Goal: Information Seeking & Learning: Learn about a topic

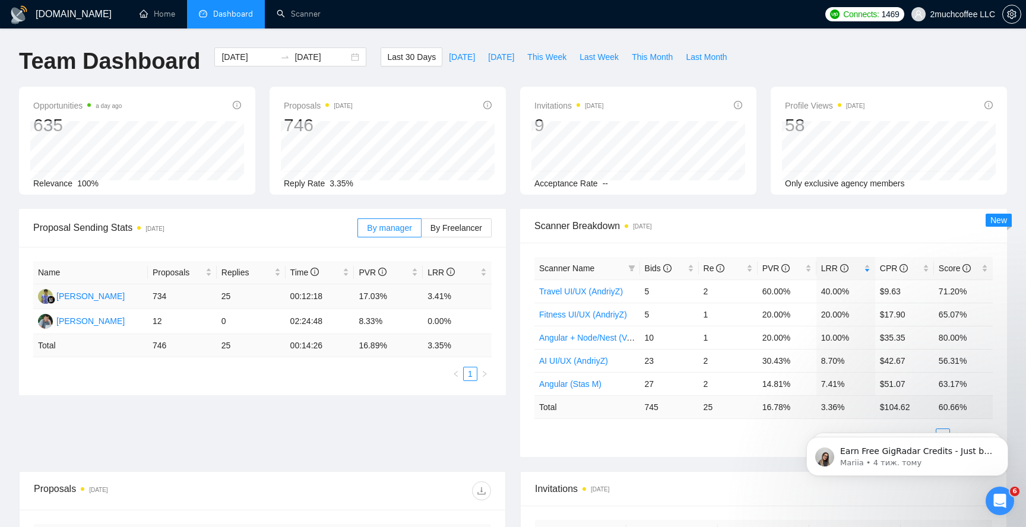
scroll to position [5, 0]
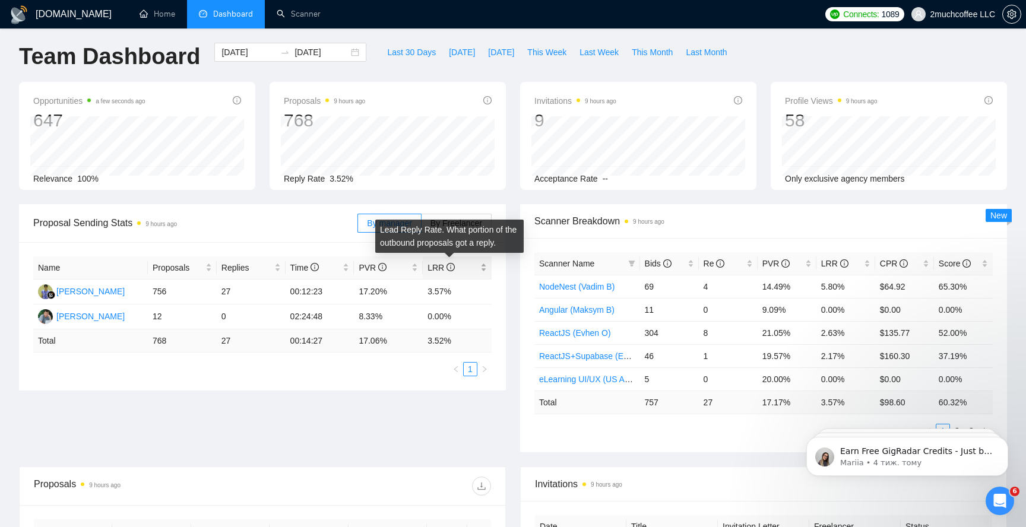
click at [452, 265] on icon "info-circle" at bounding box center [450, 267] width 8 height 8
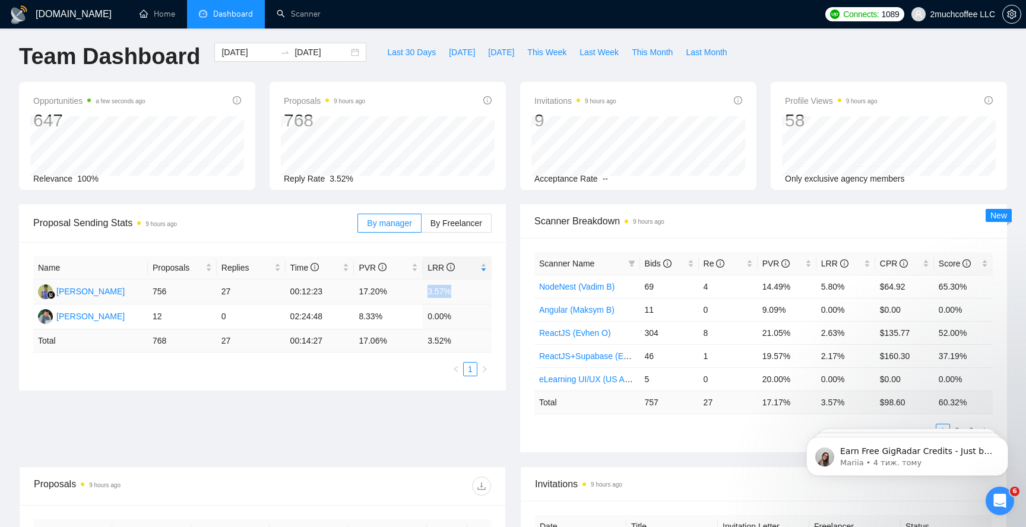
drag, startPoint x: 426, startPoint y: 294, endPoint x: 455, endPoint y: 287, distance: 29.9
click at [455, 287] on td "3.57%" at bounding box center [457, 292] width 69 height 25
click at [456, 297] on td "3.57%" at bounding box center [457, 292] width 69 height 25
drag, startPoint x: 457, startPoint y: 291, endPoint x: 422, endPoint y: 291, distance: 34.4
click at [422, 291] on tr "[PERSON_NAME] 756 27 00:12:23 17.20% 3.57%" at bounding box center [262, 292] width 458 height 25
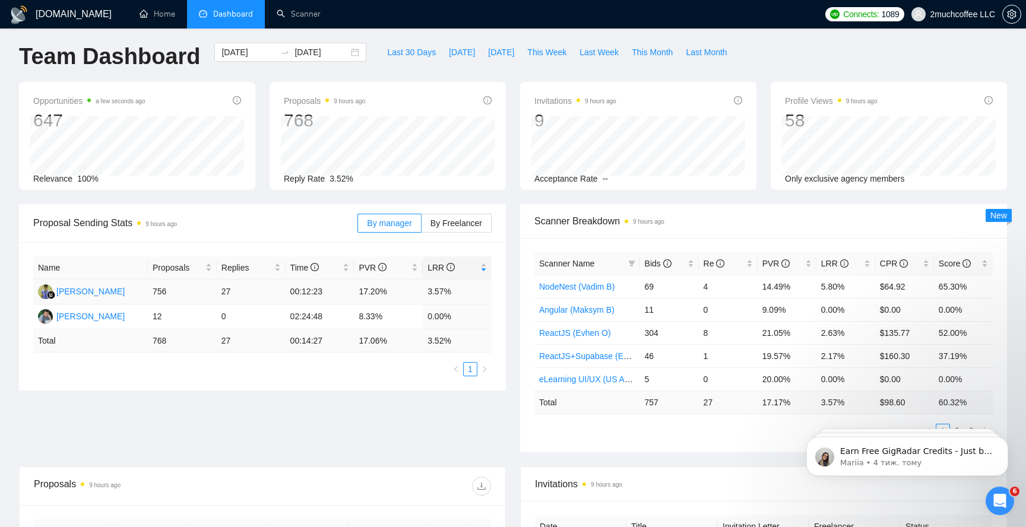
click at [464, 286] on td "3.57%" at bounding box center [457, 292] width 69 height 25
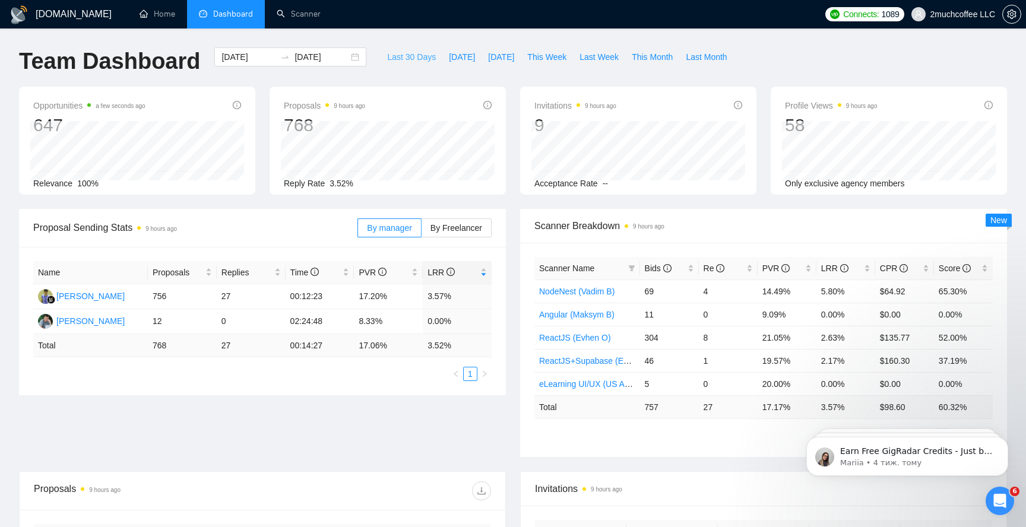
click at [388, 52] on span "Last 30 Days" at bounding box center [411, 56] width 49 height 13
type input "[DATE]"
click at [436, 297] on td "3.59%" at bounding box center [457, 296] width 69 height 25
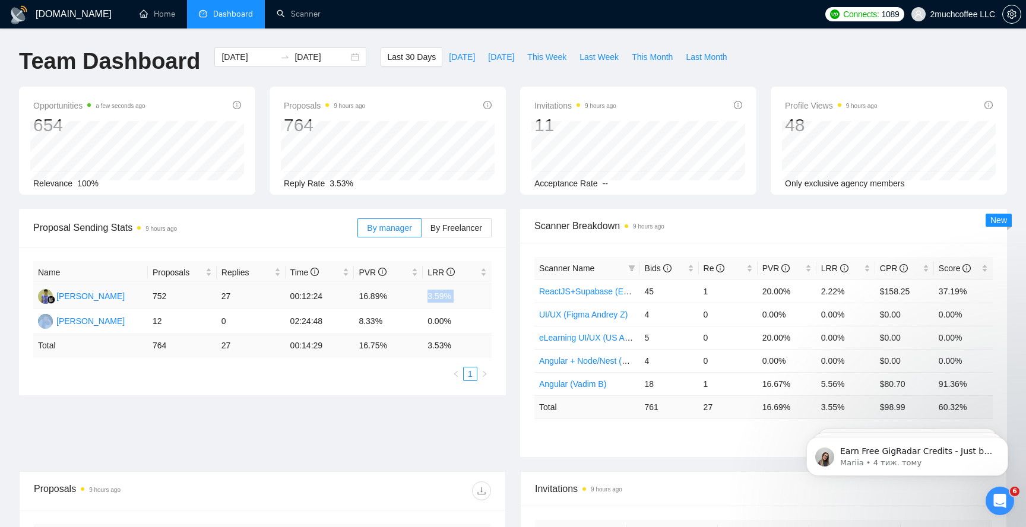
click at [436, 297] on td "3.59%" at bounding box center [457, 296] width 69 height 25
click at [436, 309] on td "0.00%" at bounding box center [457, 321] width 69 height 25
click at [438, 294] on td "3.59%" at bounding box center [457, 296] width 69 height 25
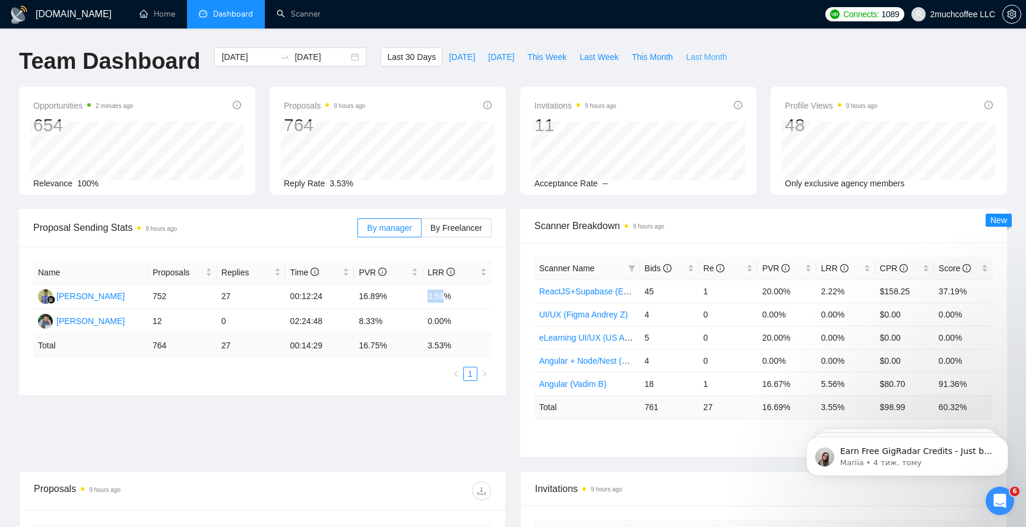
click at [701, 50] on span "Last Month" at bounding box center [706, 56] width 41 height 13
type input "[DATE]"
click at [239, 58] on input "[DATE]" at bounding box center [248, 56] width 54 height 13
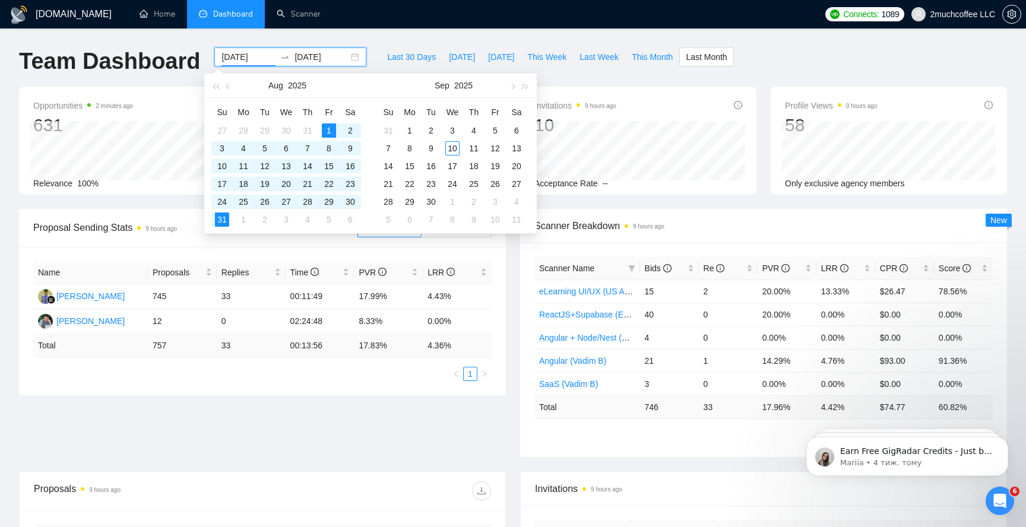
click at [239, 58] on input "[DATE]" at bounding box center [248, 56] width 54 height 13
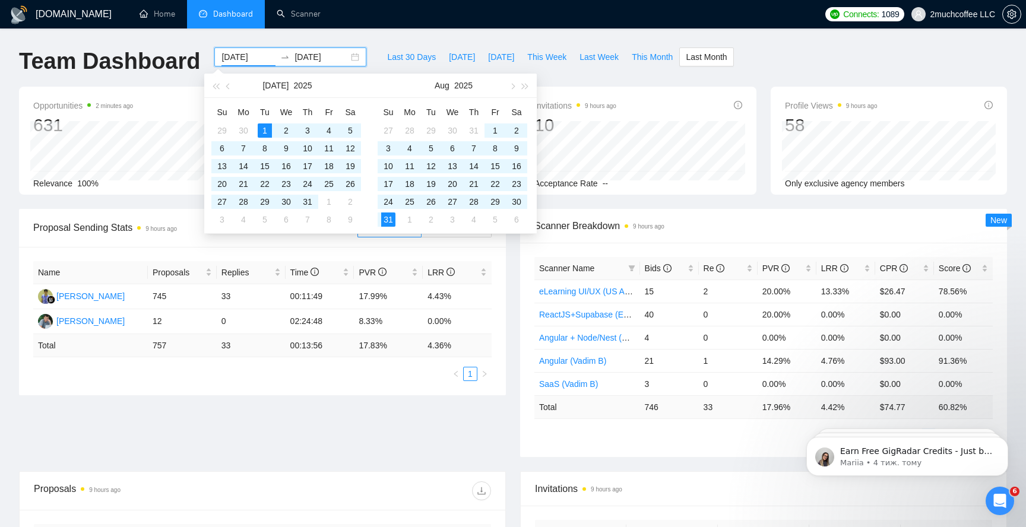
type input "[DATE]"
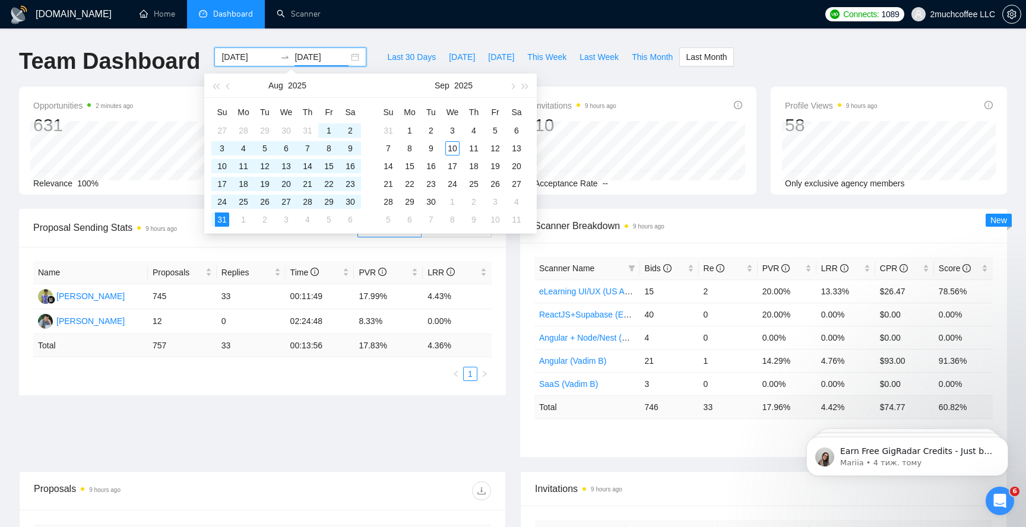
click at [328, 59] on input "[DATE]" at bounding box center [321, 56] width 54 height 13
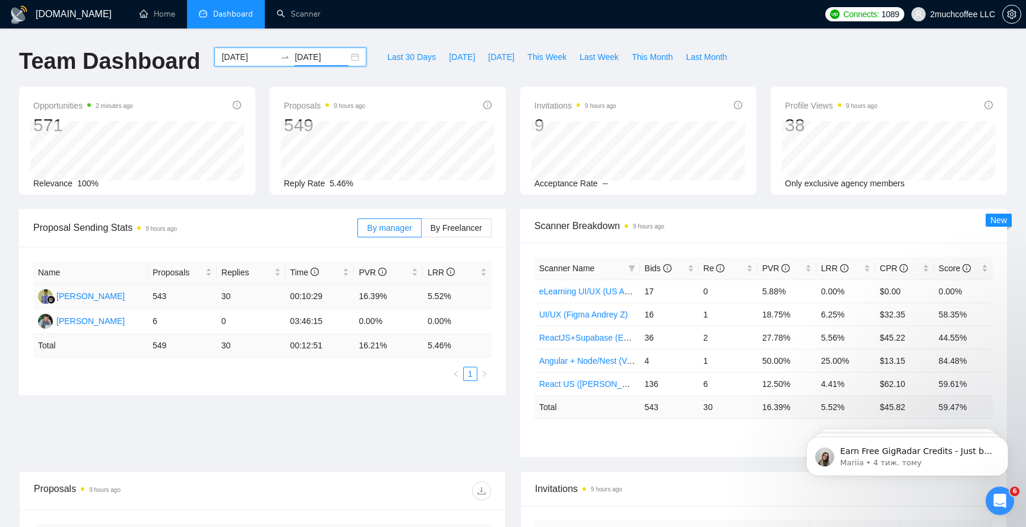
type input "[DATE]"
click at [436, 300] on td "5.52%" at bounding box center [457, 296] width 69 height 25
click at [243, 55] on input "[DATE]" at bounding box center [248, 56] width 54 height 13
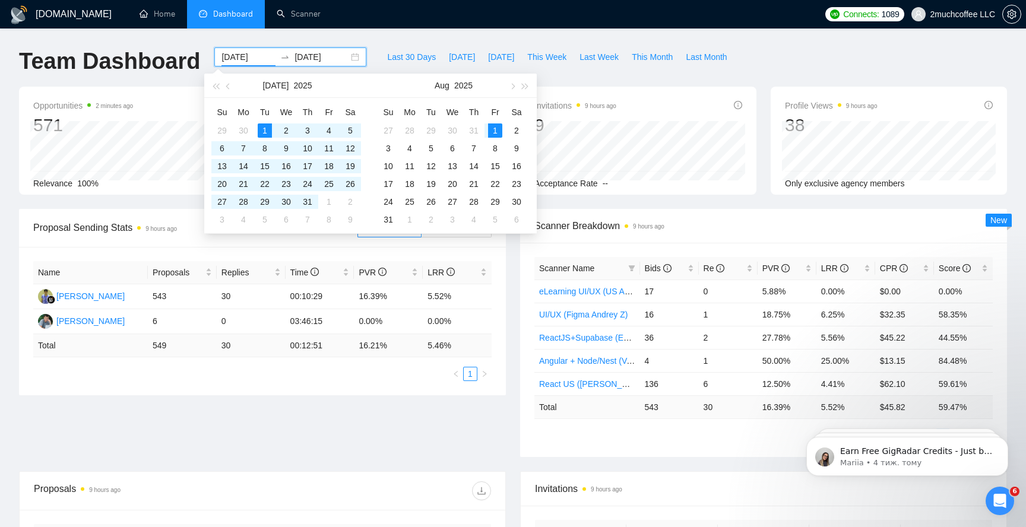
click at [240, 58] on input "[DATE]" at bounding box center [248, 56] width 54 height 13
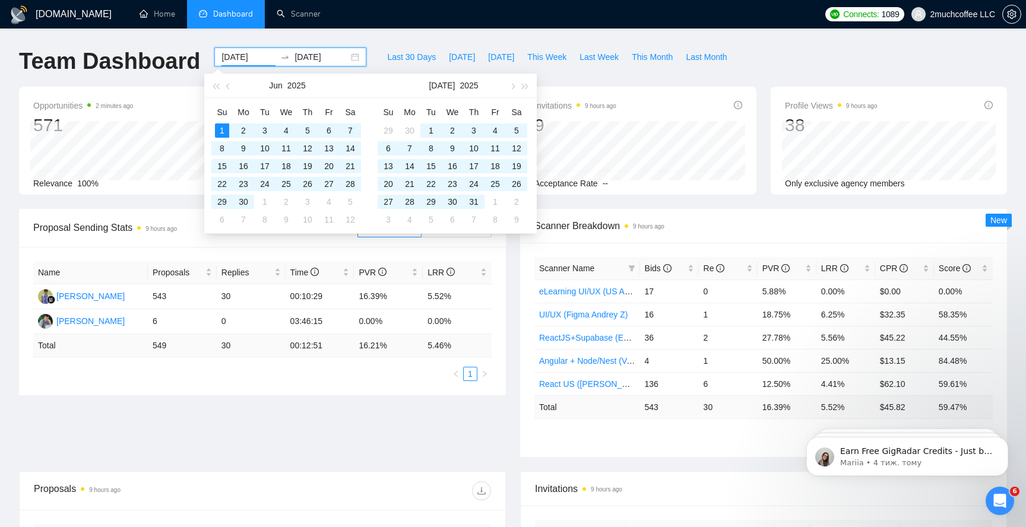
type input "[DATE]"
click at [313, 61] on input "[DATE]" at bounding box center [321, 56] width 54 height 13
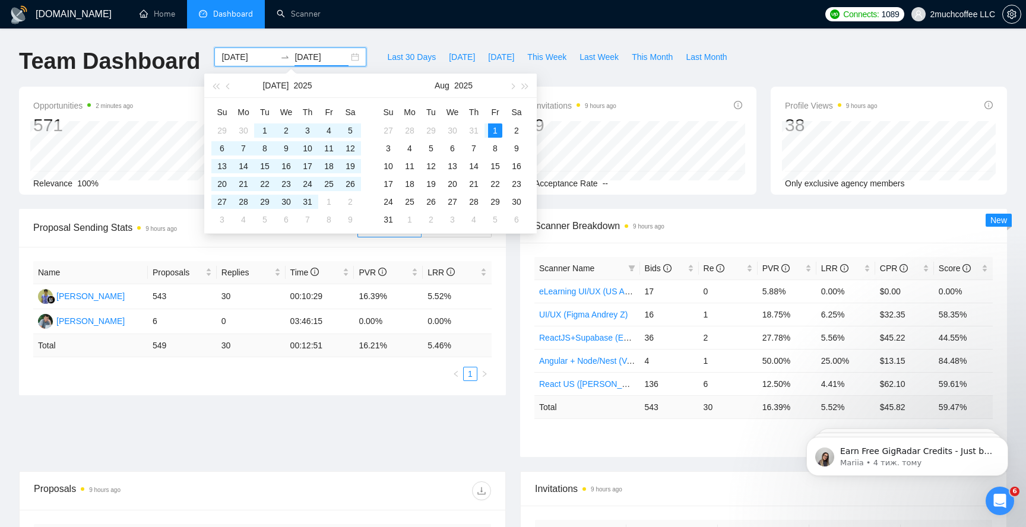
click at [313, 61] on input "[DATE]" at bounding box center [321, 56] width 54 height 13
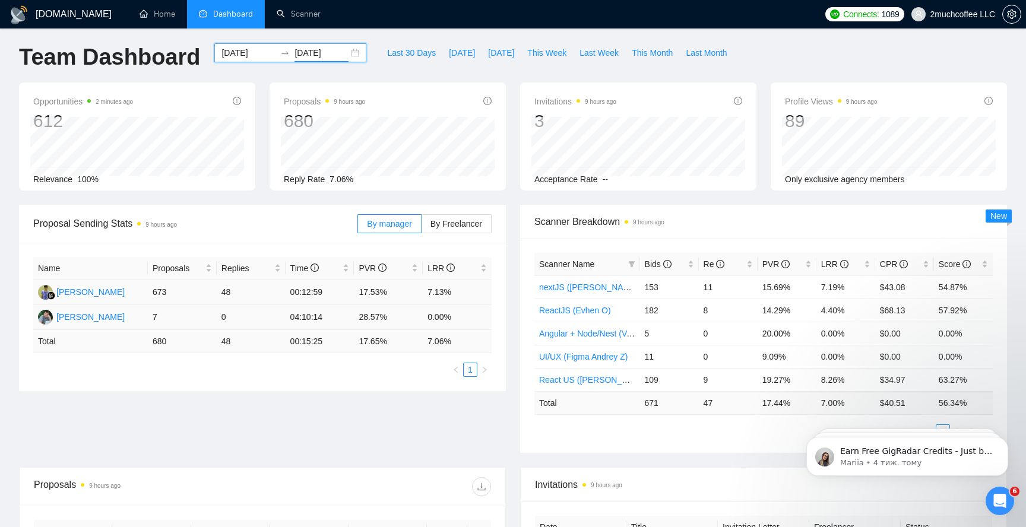
scroll to position [7, 0]
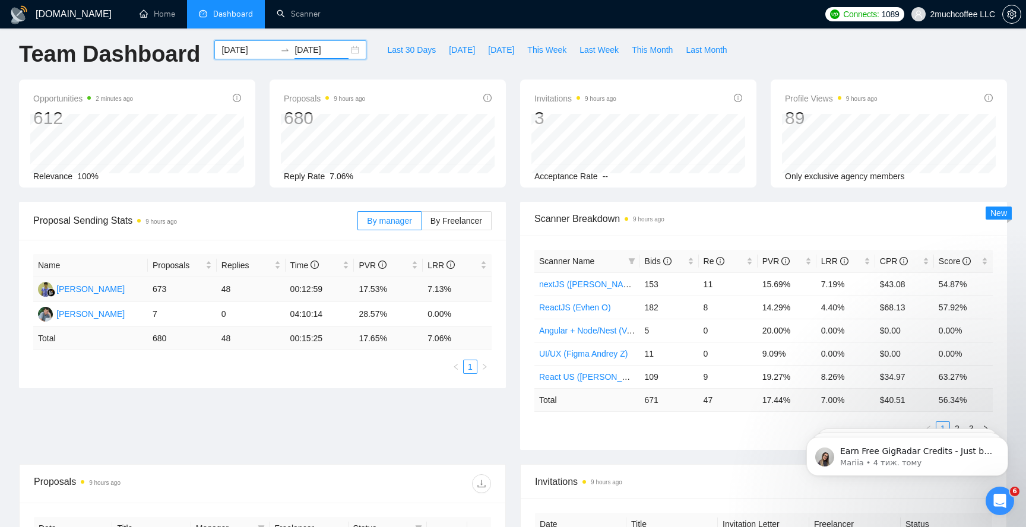
type input "[DATE]"
click at [442, 283] on td "7.13%" at bounding box center [457, 289] width 69 height 25
click at [242, 52] on input "[DATE]" at bounding box center [248, 49] width 54 height 13
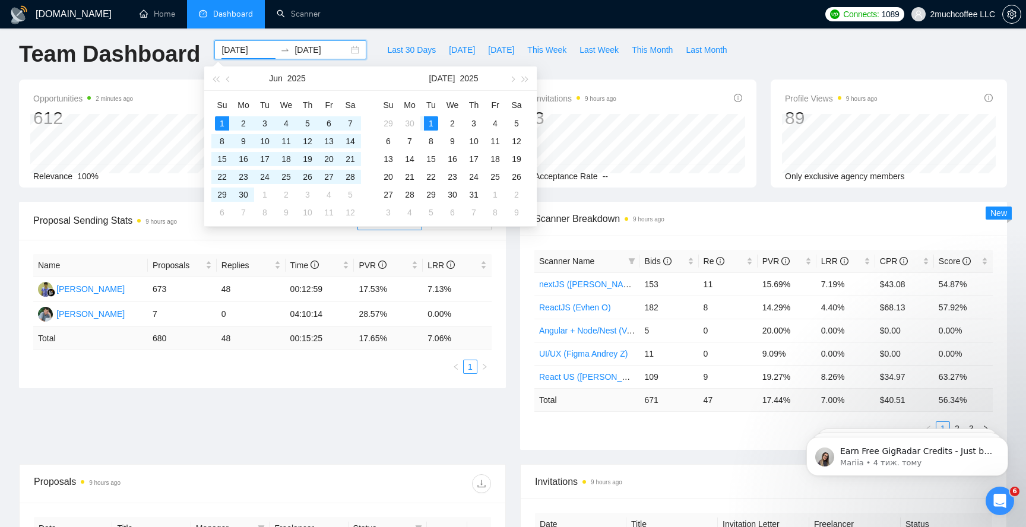
click at [242, 52] on input "[DATE]" at bounding box center [248, 49] width 54 height 13
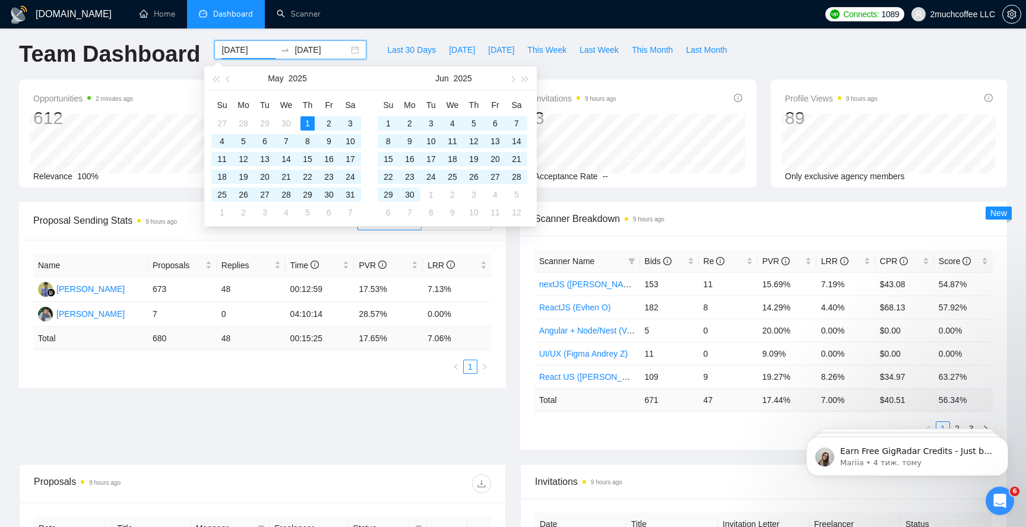
type input "[DATE]"
click at [315, 49] on input "[DATE]" at bounding box center [321, 49] width 54 height 13
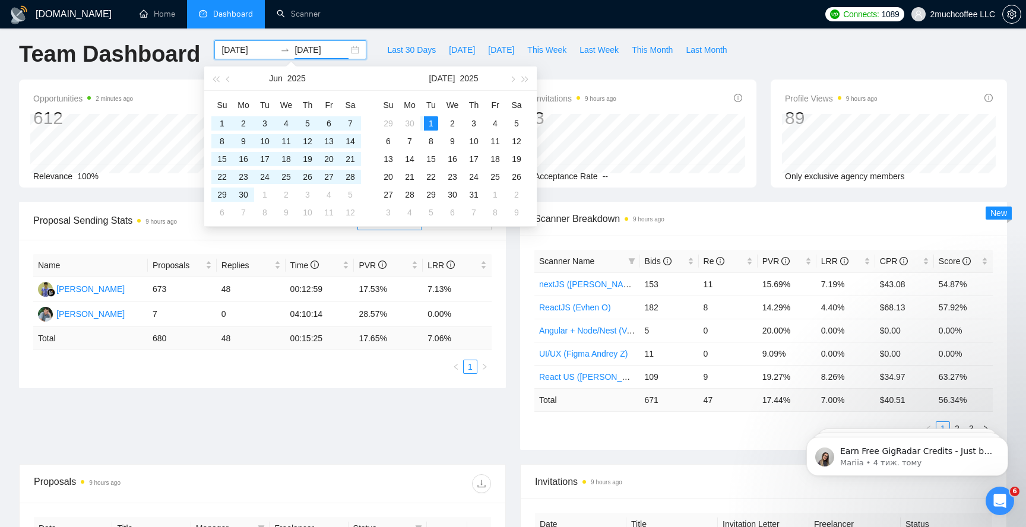
click at [315, 49] on input "[DATE]" at bounding box center [321, 49] width 54 height 13
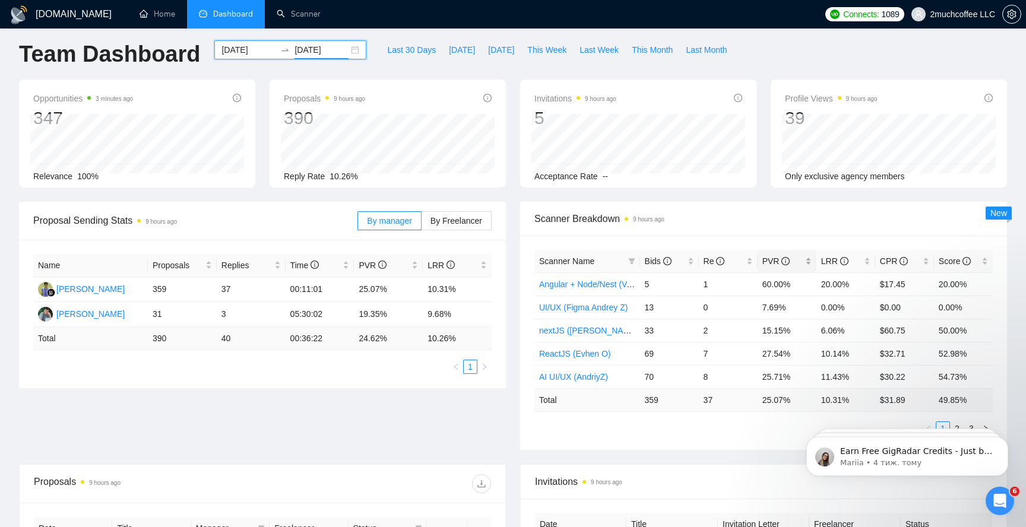
type input "[DATE]"
click at [810, 262] on div "PVR" at bounding box center [786, 261] width 49 height 13
click at [866, 262] on div "LRR" at bounding box center [845, 261] width 49 height 13
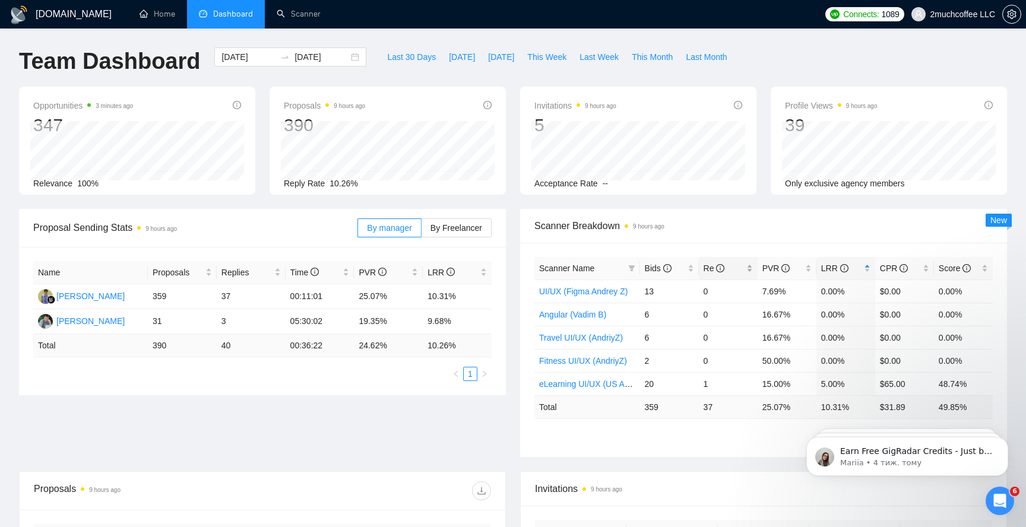
click at [750, 269] on div "Re" at bounding box center [728, 268] width 49 height 13
click at [751, 270] on div "Re" at bounding box center [728, 268] width 49 height 13
click at [245, 61] on input "[DATE]" at bounding box center [248, 56] width 54 height 13
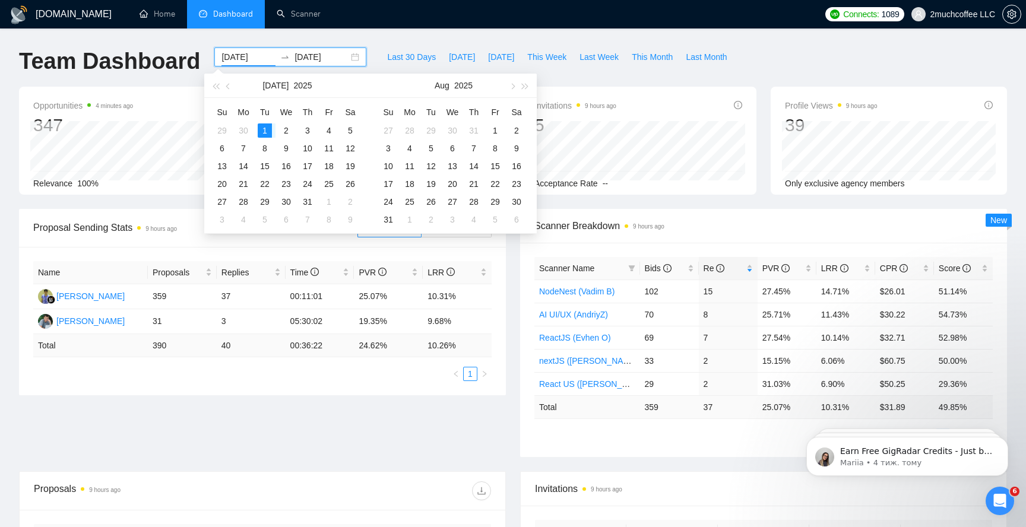
type input "[DATE]"
click at [317, 58] on input "[DATE]" at bounding box center [321, 56] width 54 height 13
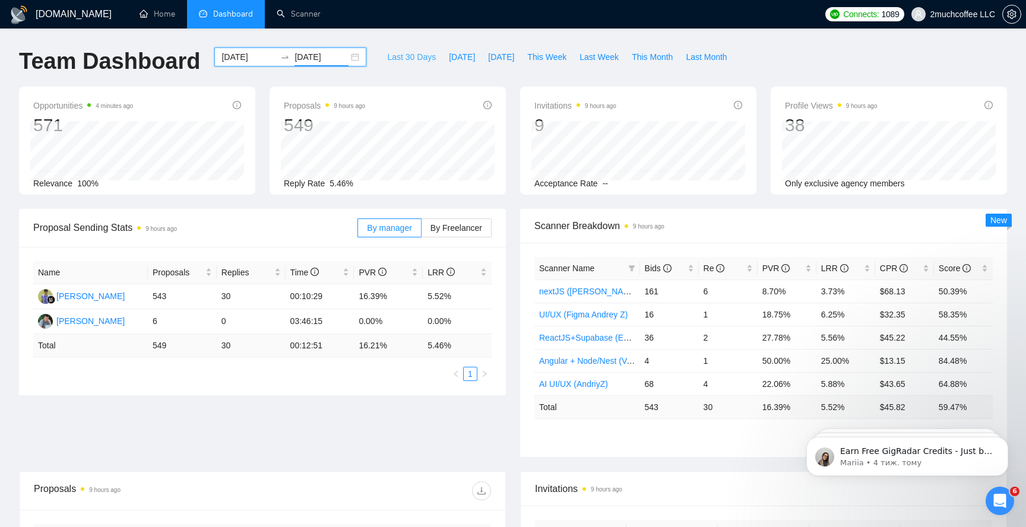
type input "[DATE]"
click at [401, 53] on span "Last 30 Days" at bounding box center [411, 56] width 49 height 13
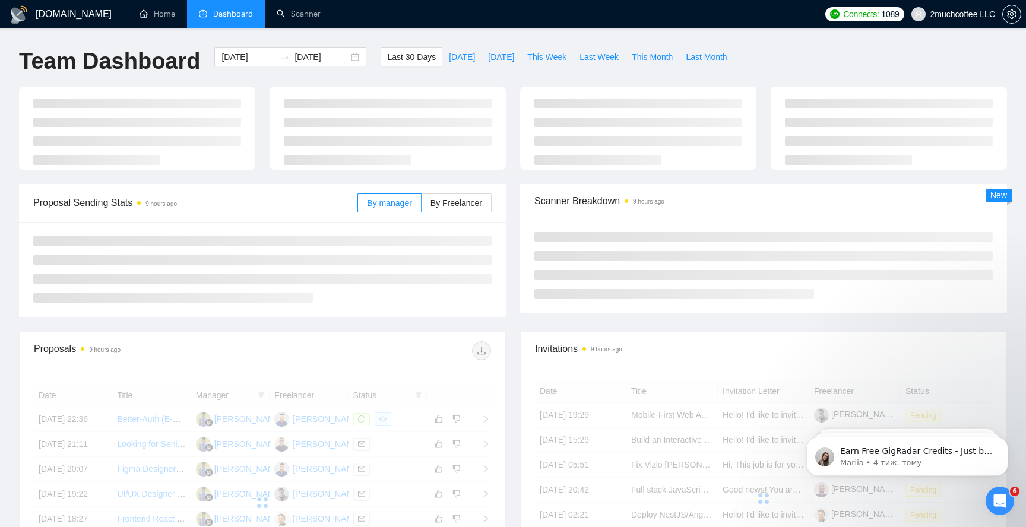
type input "[DATE]"
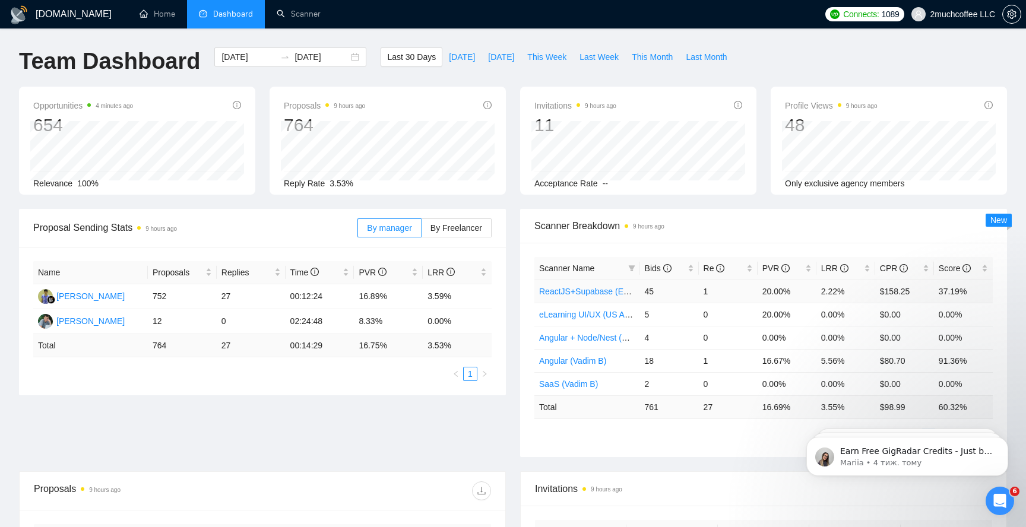
click at [899, 296] on td "$158.25" at bounding box center [904, 291] width 59 height 23
click at [645, 264] on div "Bids" at bounding box center [669, 268] width 49 height 13
click at [927, 270] on div "CPR" at bounding box center [904, 268] width 49 height 13
click at [927, 271] on div "CPR" at bounding box center [904, 268] width 49 height 13
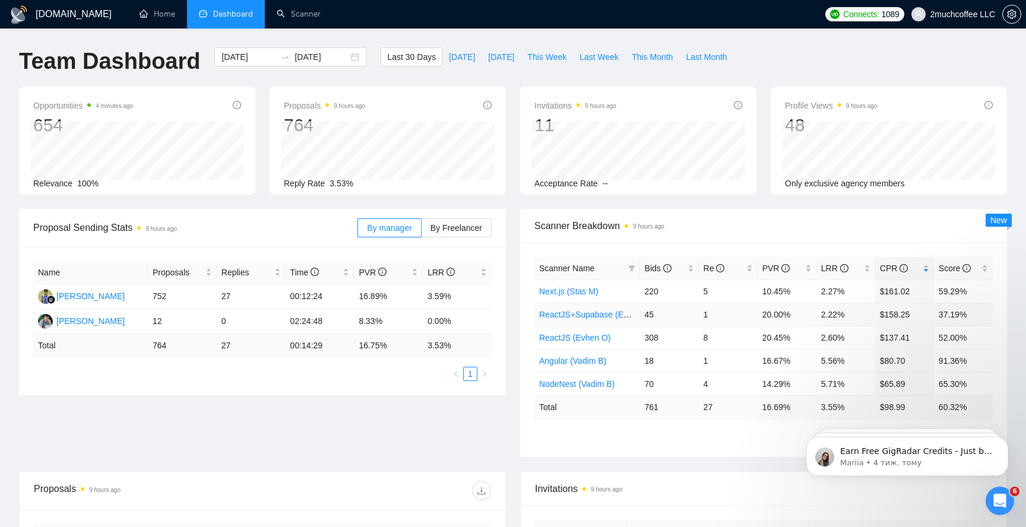
click at [651, 318] on td "45" at bounding box center [669, 314] width 59 height 23
click at [705, 315] on td "1" at bounding box center [728, 314] width 59 height 23
click at [648, 312] on td "45" at bounding box center [669, 314] width 59 height 23
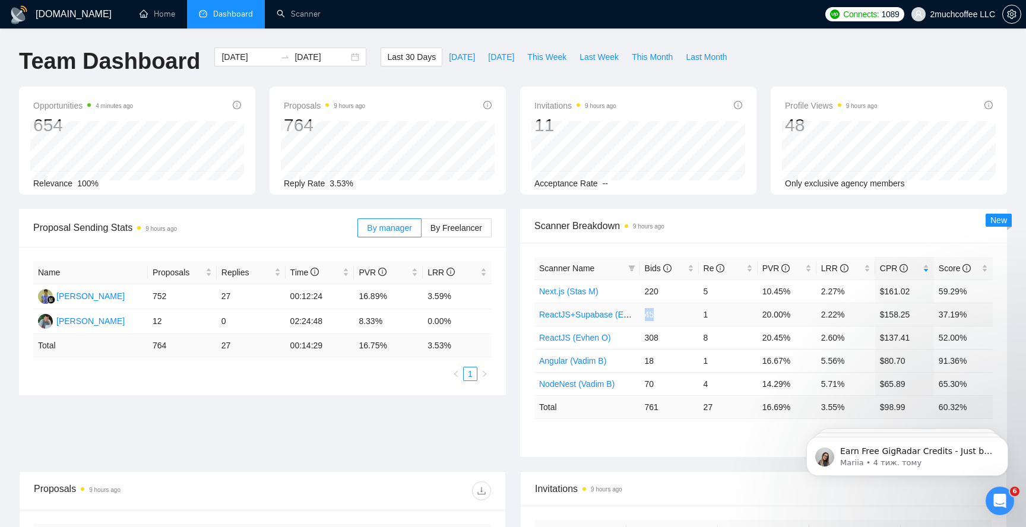
click at [648, 312] on td "45" at bounding box center [669, 314] width 59 height 23
click at [706, 317] on td "1" at bounding box center [728, 314] width 59 height 23
click at [705, 317] on td "1" at bounding box center [728, 314] width 59 height 23
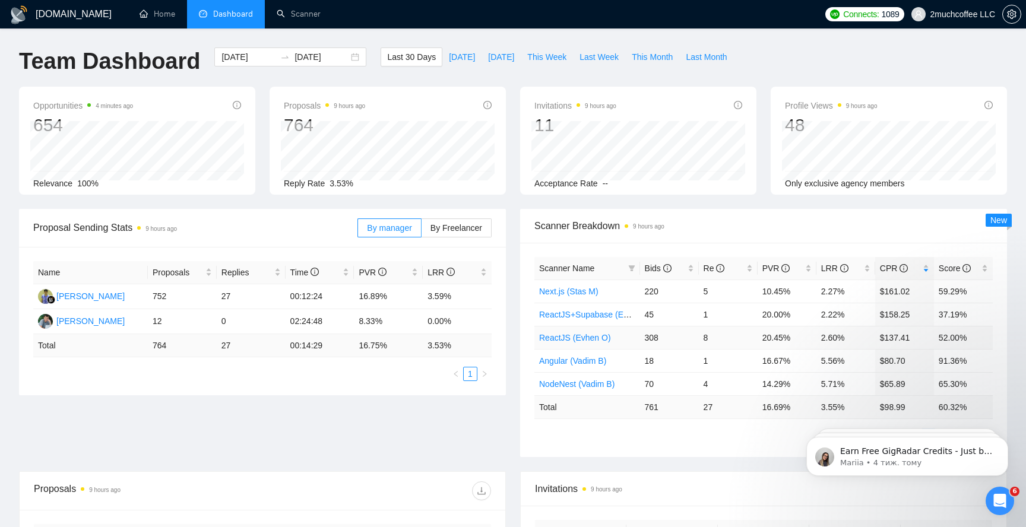
click at [654, 332] on td "308" at bounding box center [669, 337] width 59 height 23
click at [699, 334] on td "8" at bounding box center [728, 337] width 59 height 23
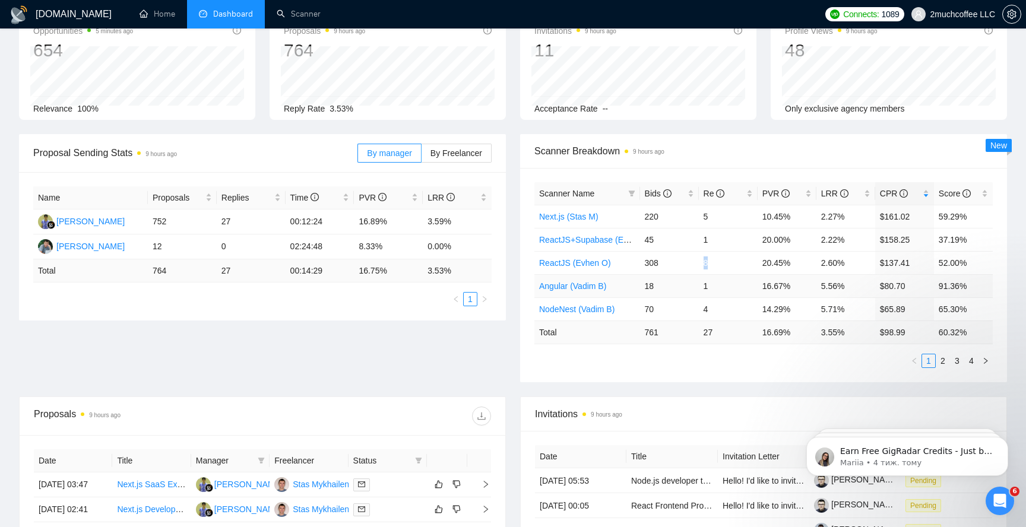
scroll to position [76, 0]
click at [655, 287] on td "18" at bounding box center [669, 284] width 59 height 23
click at [652, 284] on td "18" at bounding box center [669, 284] width 59 height 23
click at [650, 252] on td "308" at bounding box center [669, 261] width 59 height 23
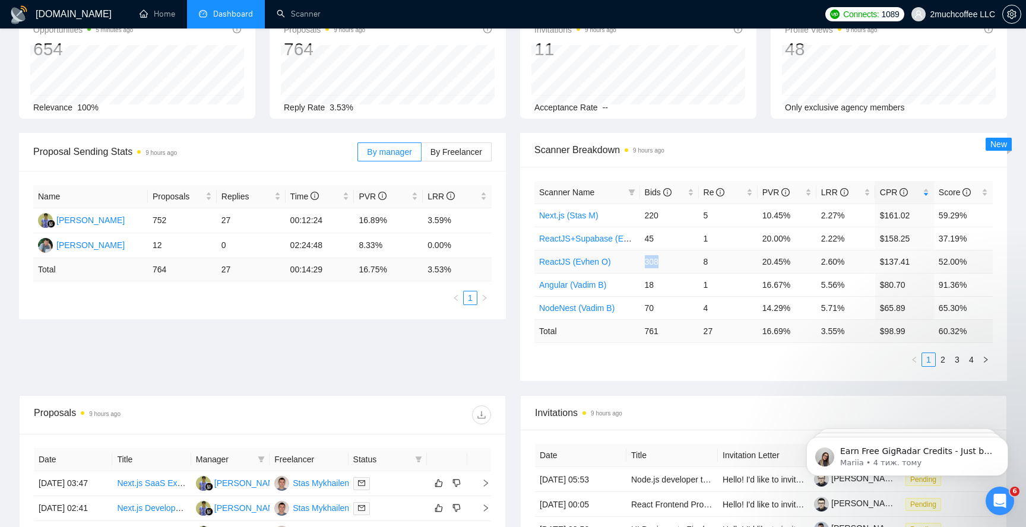
click at [650, 252] on td "308" at bounding box center [669, 261] width 59 height 23
click at [906, 268] on td "$137.41" at bounding box center [904, 261] width 59 height 23
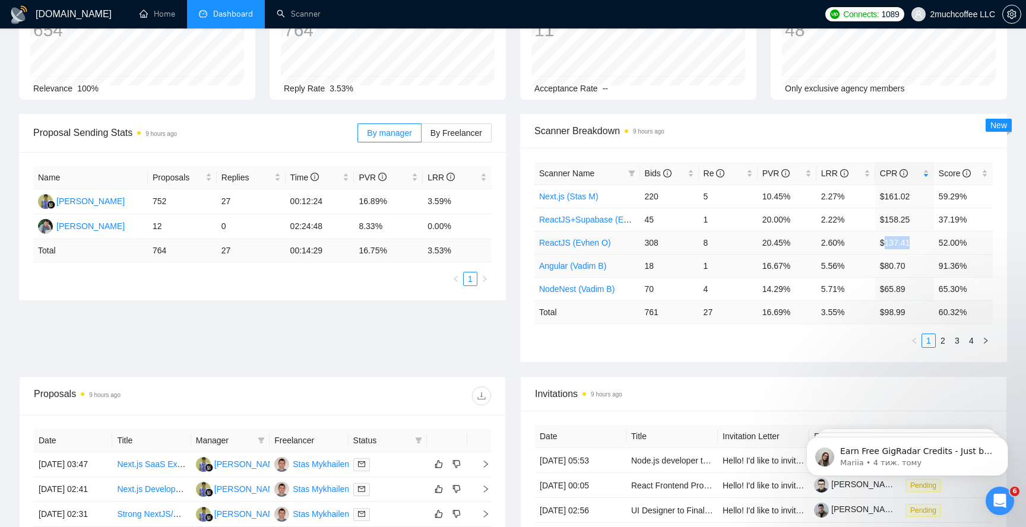
scroll to position [99, 0]
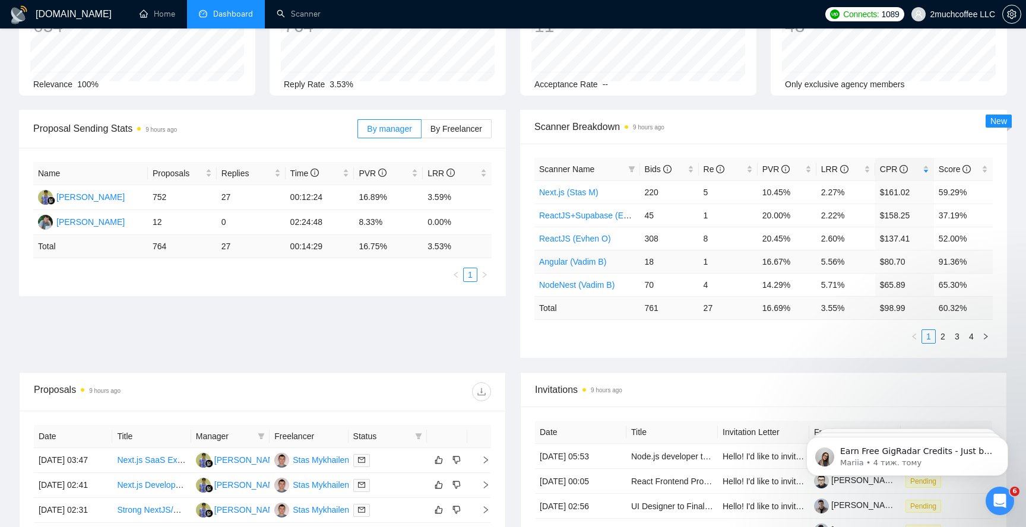
click at [771, 264] on td "16.67%" at bounding box center [787, 261] width 59 height 23
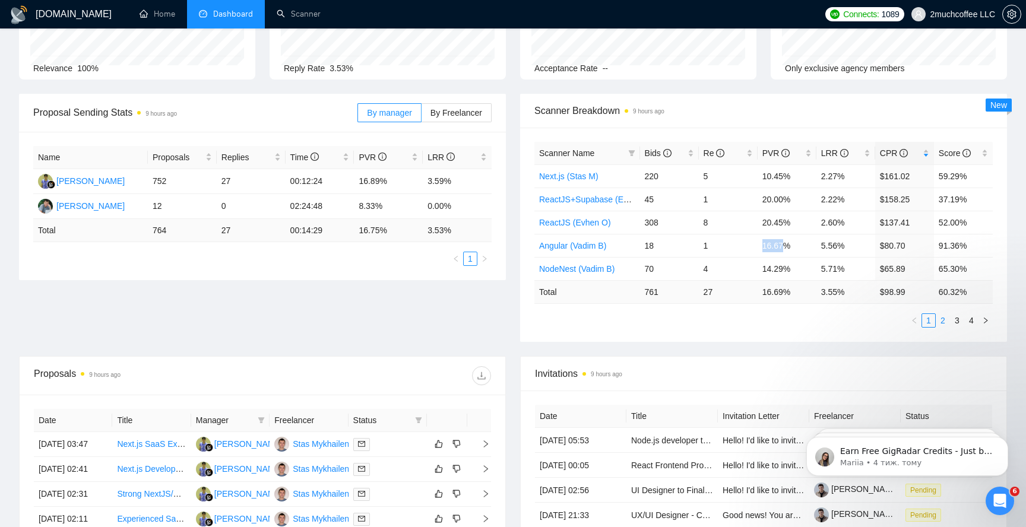
click at [943, 318] on link "2" at bounding box center [942, 320] width 13 height 13
click at [892, 248] on td "$17.90" at bounding box center [904, 245] width 59 height 23
click at [888, 265] on td "$9.63" at bounding box center [904, 268] width 59 height 23
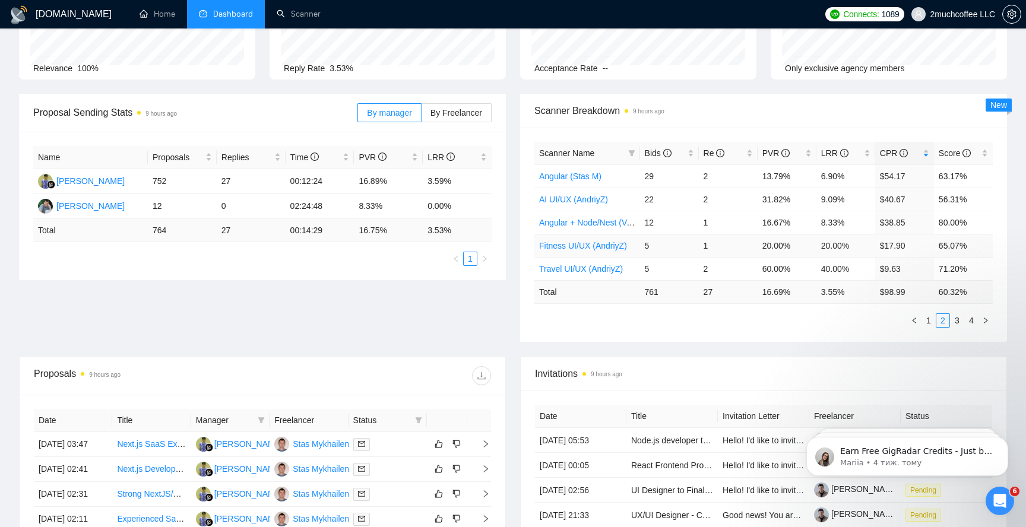
click at [888, 247] on td "$17.90" at bounding box center [904, 245] width 59 height 23
click at [886, 270] on td "$9.63" at bounding box center [904, 268] width 59 height 23
click at [954, 313] on li "3" at bounding box center [957, 320] width 14 height 14
click at [937, 316] on link "2" at bounding box center [942, 320] width 13 height 13
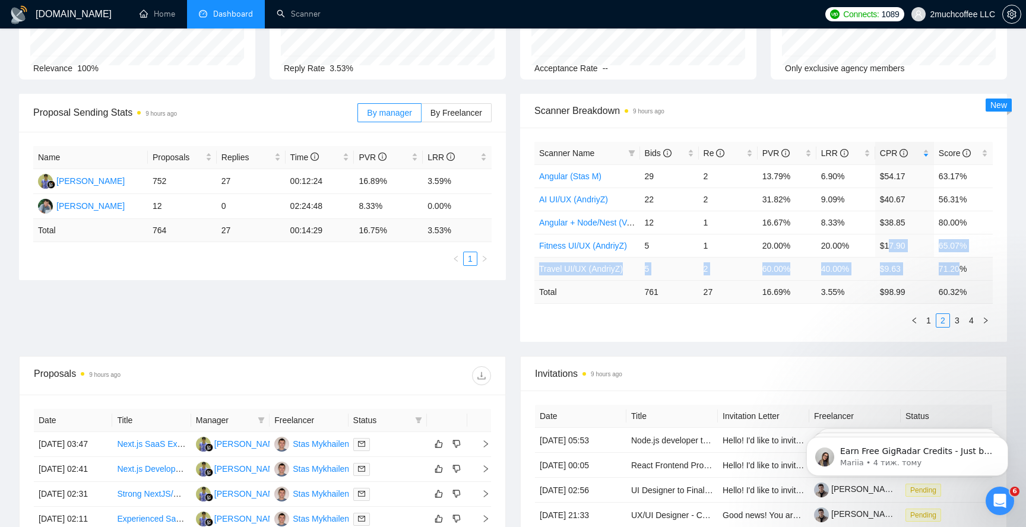
drag, startPoint x: 889, startPoint y: 245, endPoint x: 961, endPoint y: 269, distance: 75.1
click at [960, 269] on tbody "Angular (Stas M) 29 2 13.79% 6.90% $54.17 63.17% AI UI/UX (AndriyZ) 22 2 31.82%…" at bounding box center [763, 222] width 458 height 116
click at [978, 270] on td "71.20%" at bounding box center [963, 268] width 59 height 23
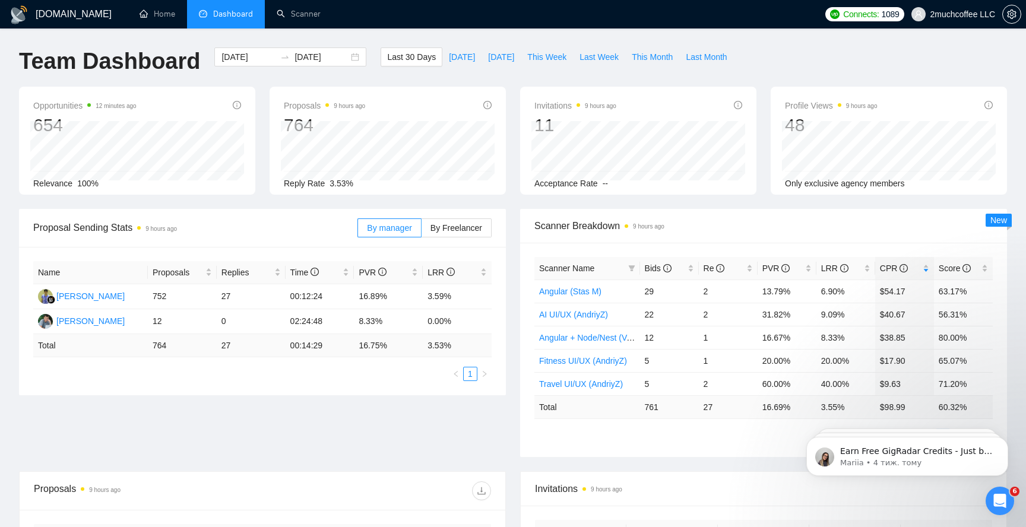
scroll to position [7, 0]
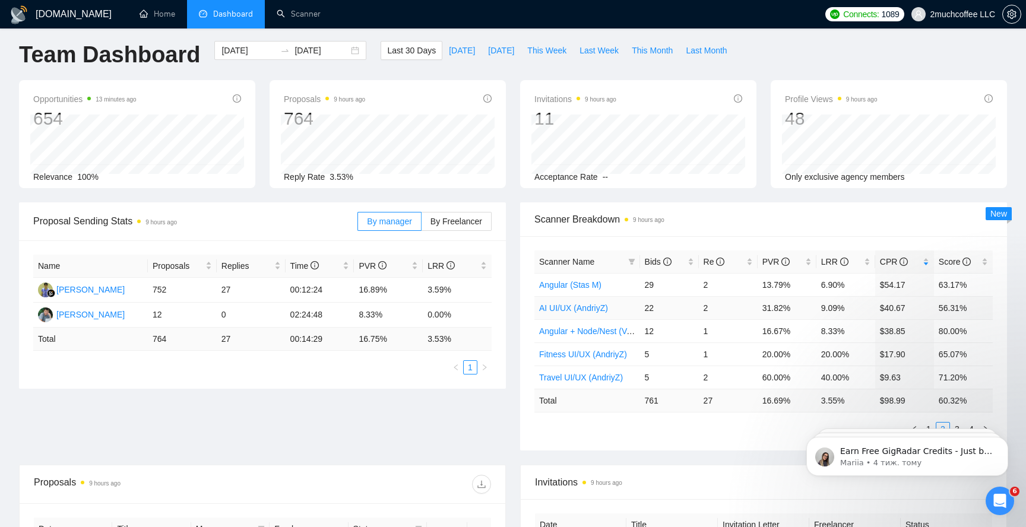
click at [595, 310] on link "AI UI/UX (AndriyZ)" at bounding box center [573, 307] width 69 height 9
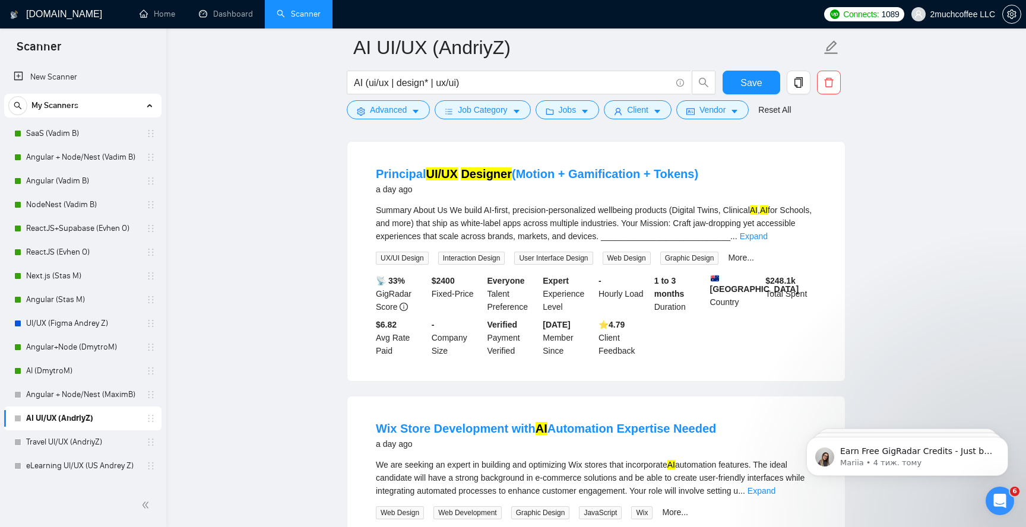
scroll to position [657, 0]
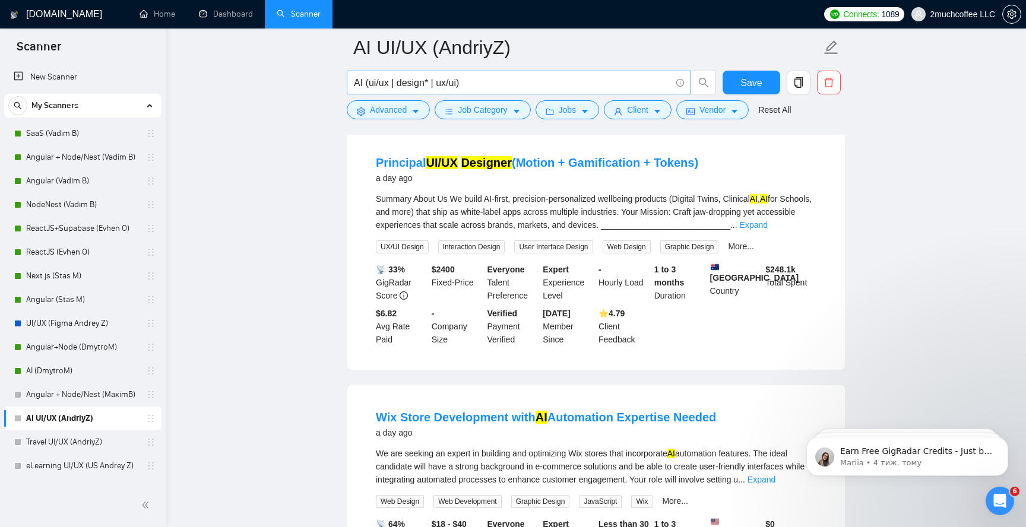
click at [371, 85] on input "AI (ui/ux | design* | ux/ui)" at bounding box center [512, 82] width 317 height 15
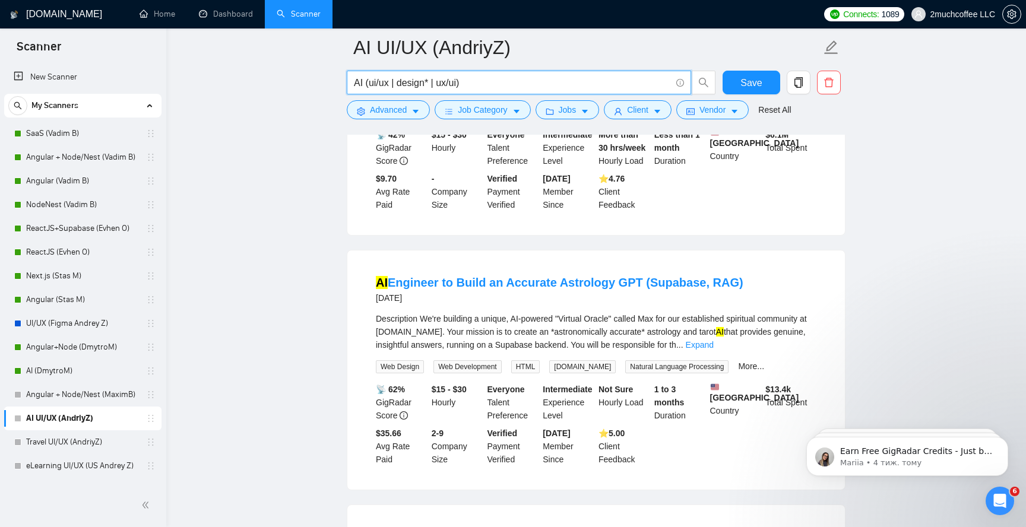
scroll to position [2109, 0]
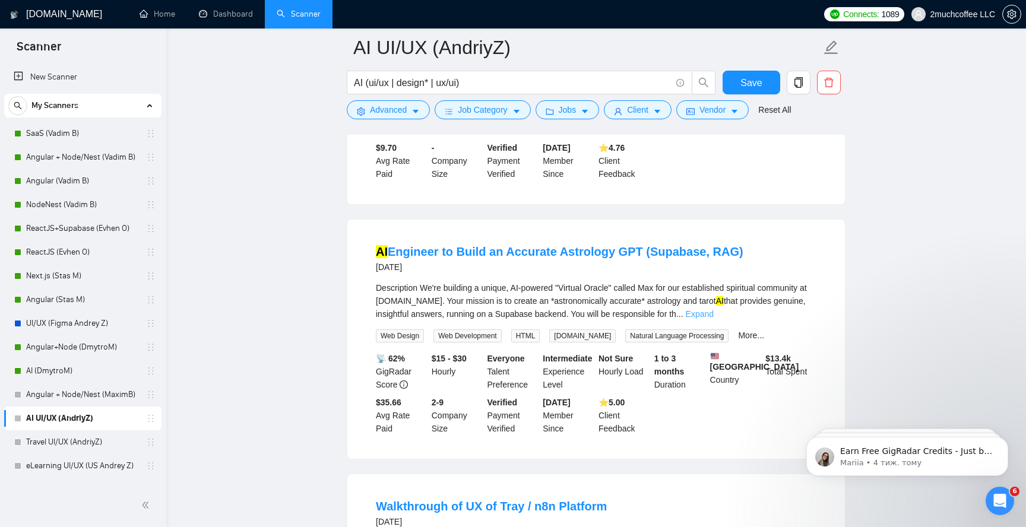
click at [714, 319] on link "Expand" at bounding box center [700, 313] width 28 height 9
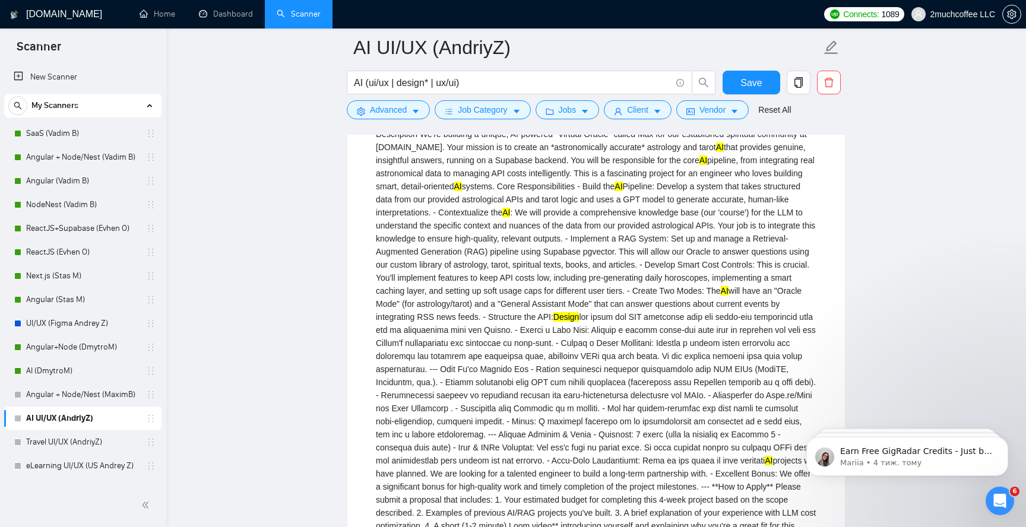
scroll to position [2246, 0]
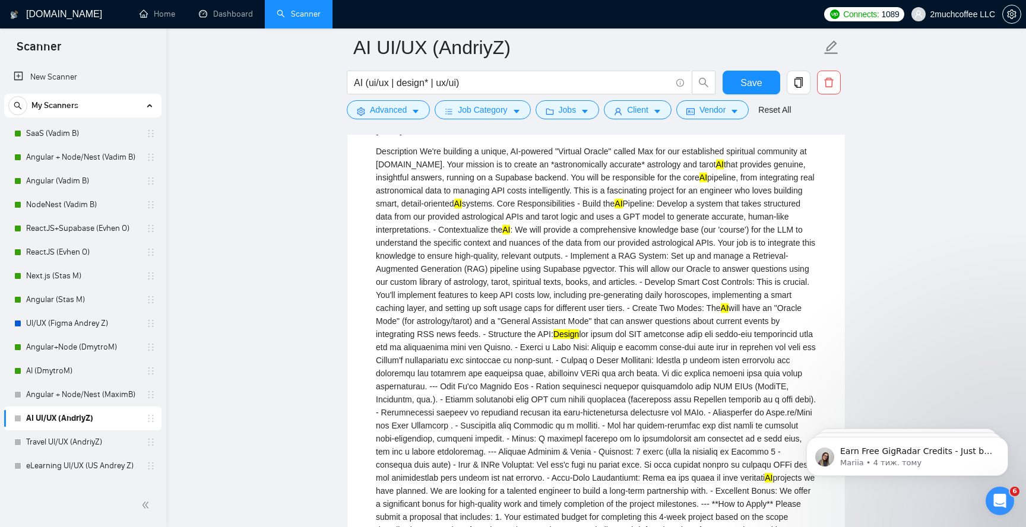
drag, startPoint x: 714, startPoint y: 189, endPoint x: 793, endPoint y: 194, distance: 79.1
click at [794, 194] on div "Description We're building a unique, AI-powered "Virtual Oracle" called Max for…" at bounding box center [596, 360] width 441 height 431
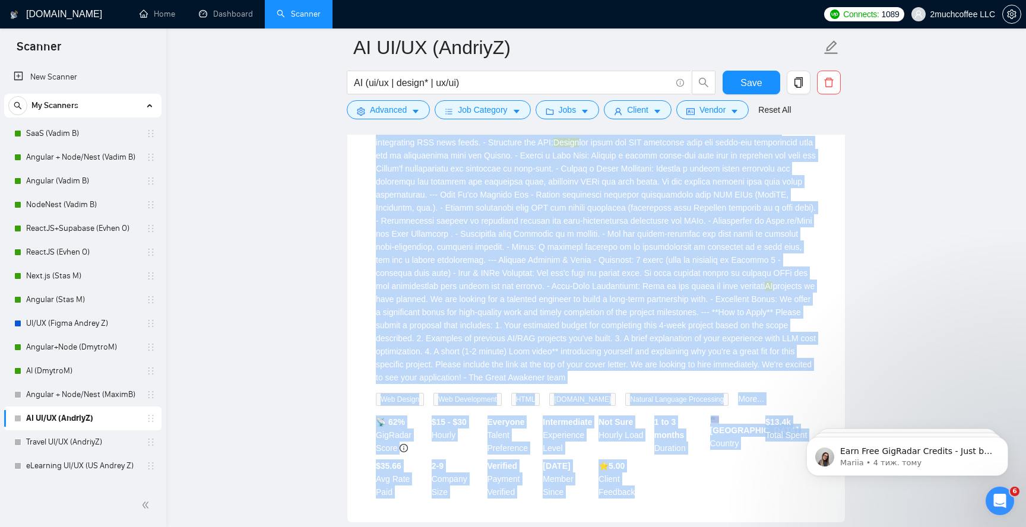
scroll to position [2469, 0]
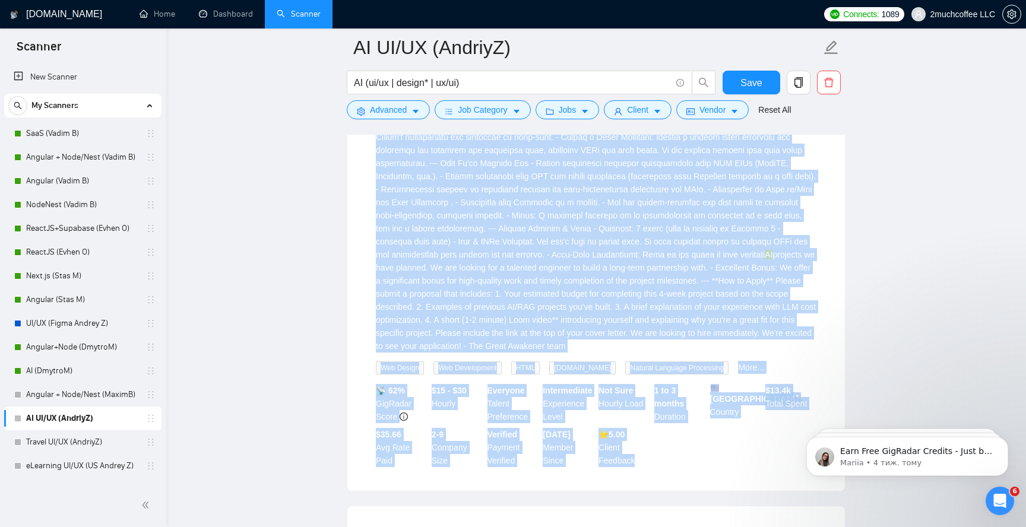
drag, startPoint x: 375, startPoint y: 141, endPoint x: 812, endPoint y: 382, distance: 499.0
click at [812, 383] on li "AI Engineer to Build an Accurate Astrology GPT (Supabase, RAG) [DATE] Descripti…" at bounding box center [596, 175] width 469 height 603
copy li "AI Engineer to Build an Accurate Astrology GPT (Supabase, RAG) [DATE] Descripti…"
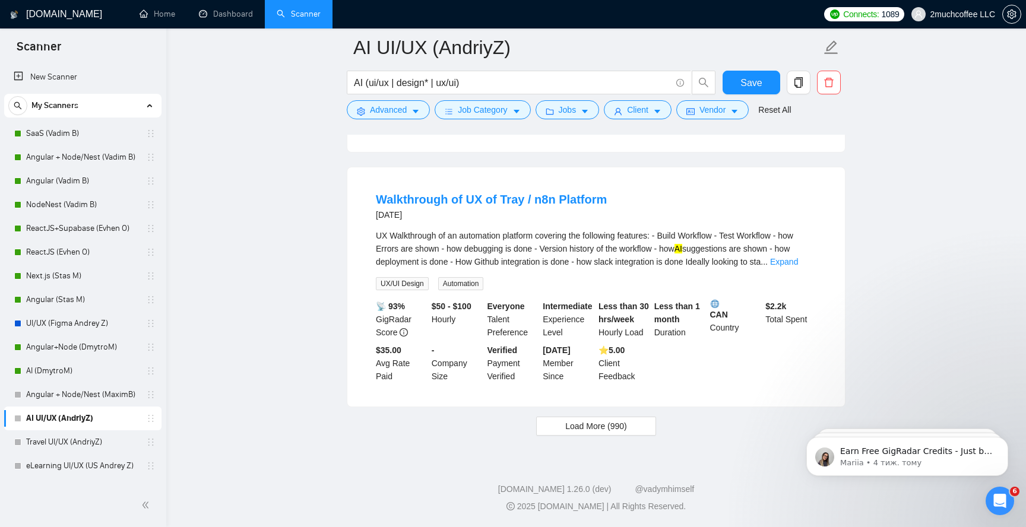
scroll to position [2847, 0]
click at [577, 421] on span "Load More (990)" at bounding box center [596, 426] width 62 height 13
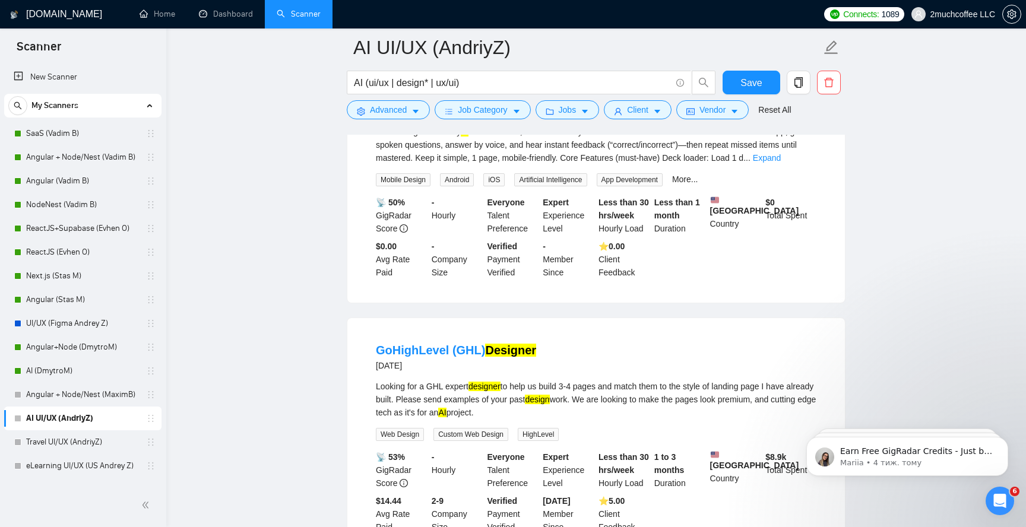
scroll to position [4436, 0]
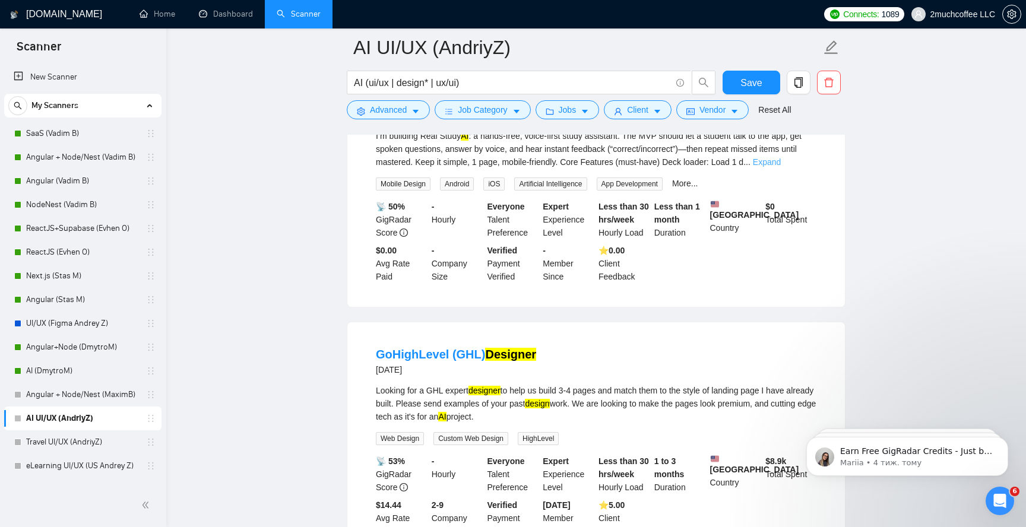
click at [781, 167] on link "Expand" at bounding box center [767, 161] width 28 height 9
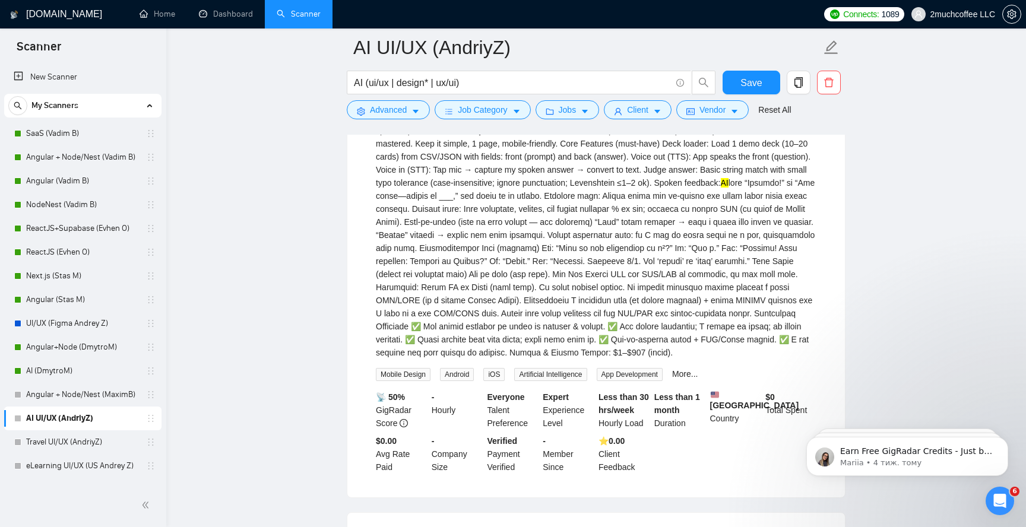
scroll to position [4463, 0]
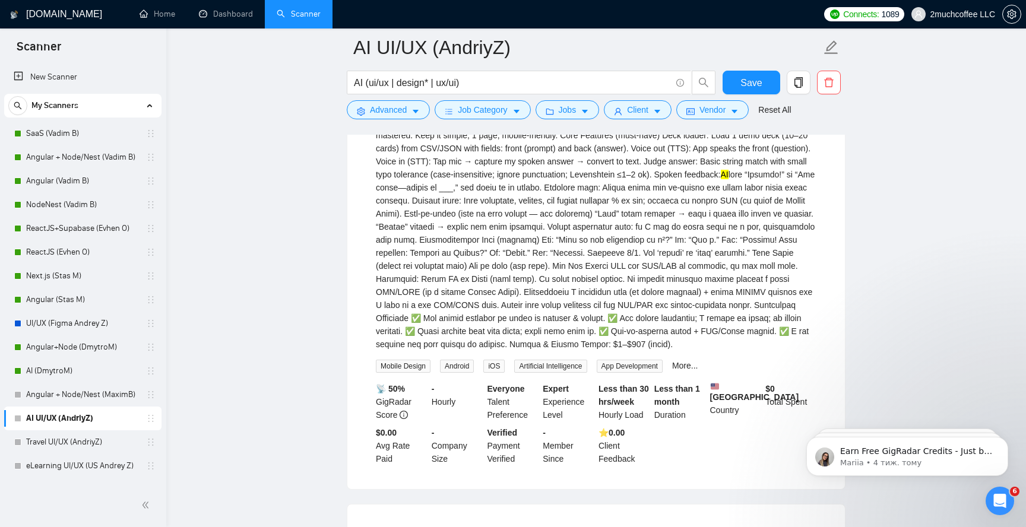
drag, startPoint x: 473, startPoint y: 163, endPoint x: 420, endPoint y: 163, distance: 52.8
click at [420, 163] on div "I’m building Real Study AI : a hands-free, voice-first study assistant. The MVP…" at bounding box center [596, 227] width 441 height 248
copy div "Real Study AI"
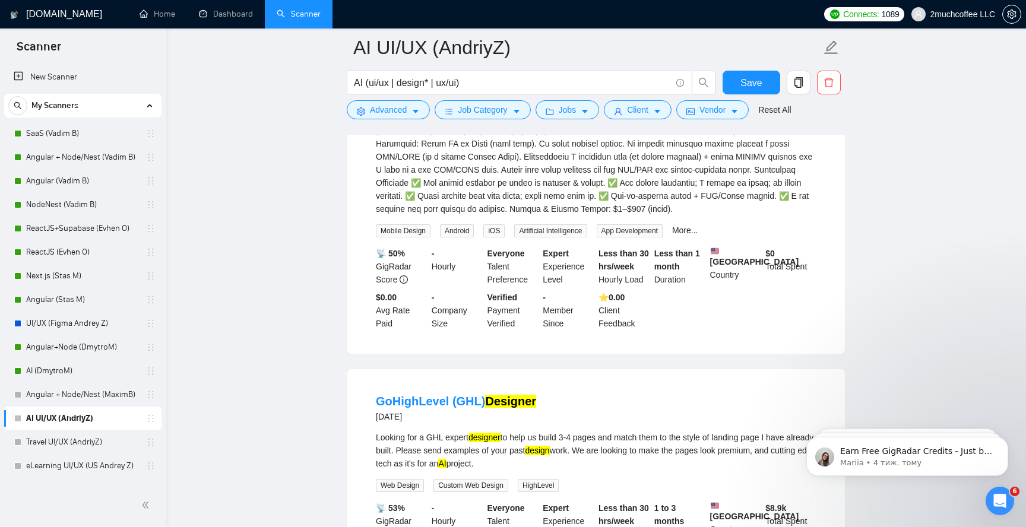
scroll to position [4381, 0]
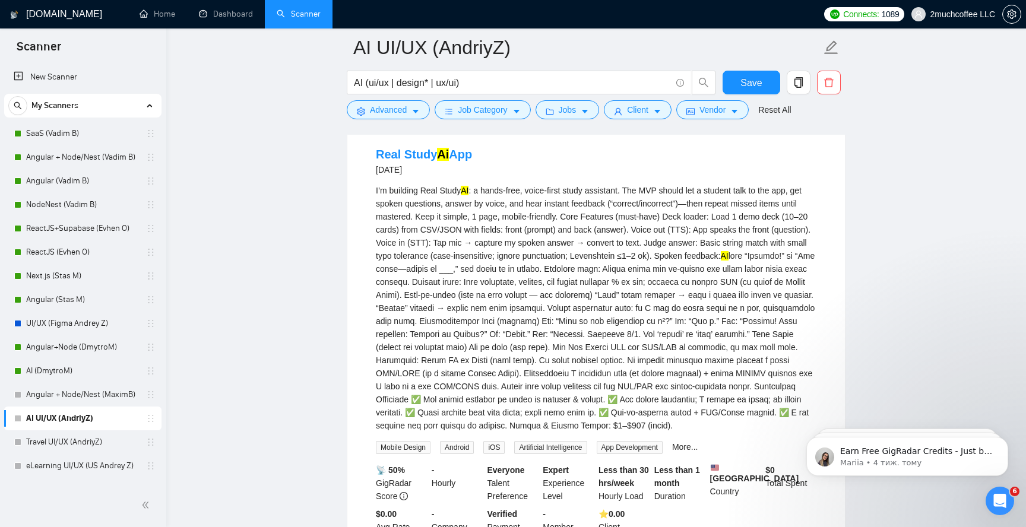
click at [484, 177] on div "Real Study Ai App [DATE]" at bounding box center [596, 161] width 441 height 31
click at [481, 256] on div "I’m building Real Study AI : a hands-free, voice-first study assistant. The MVP…" at bounding box center [596, 308] width 441 height 248
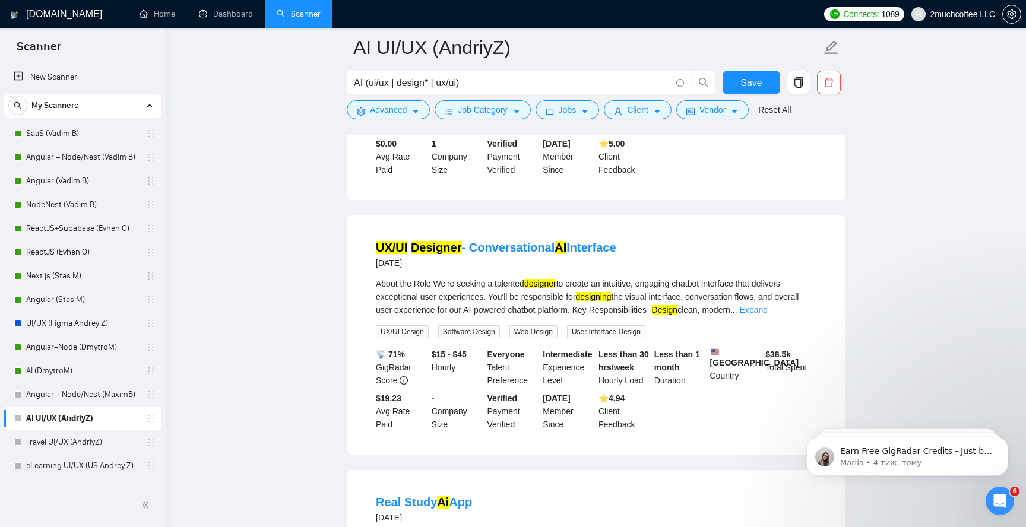
scroll to position [4039, 0]
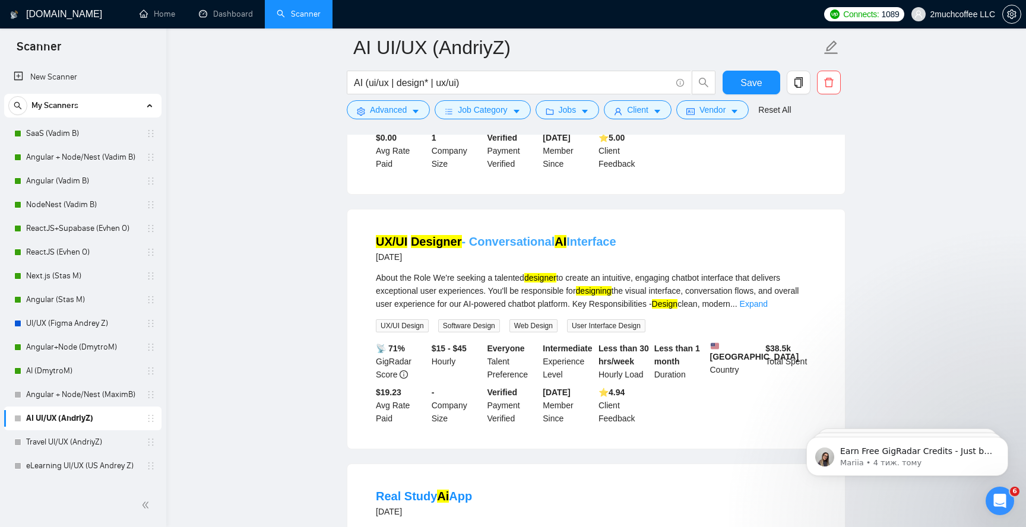
click at [520, 248] on link "UX/UI Designer - Conversational AI Interface" at bounding box center [496, 241] width 240 height 13
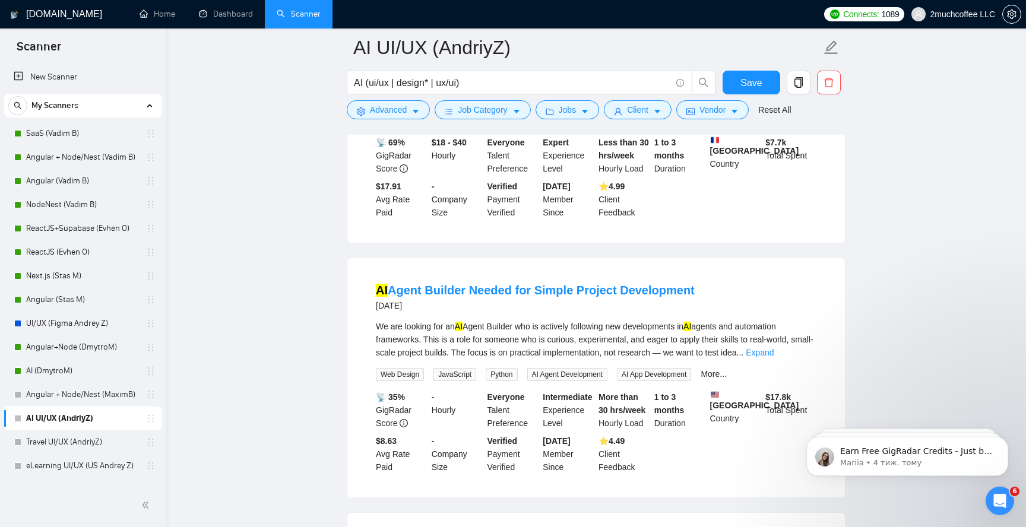
scroll to position [3228, 0]
click at [456, 296] on link "AI Agent Builder Needed for Simple Project Development" at bounding box center [535, 289] width 319 height 13
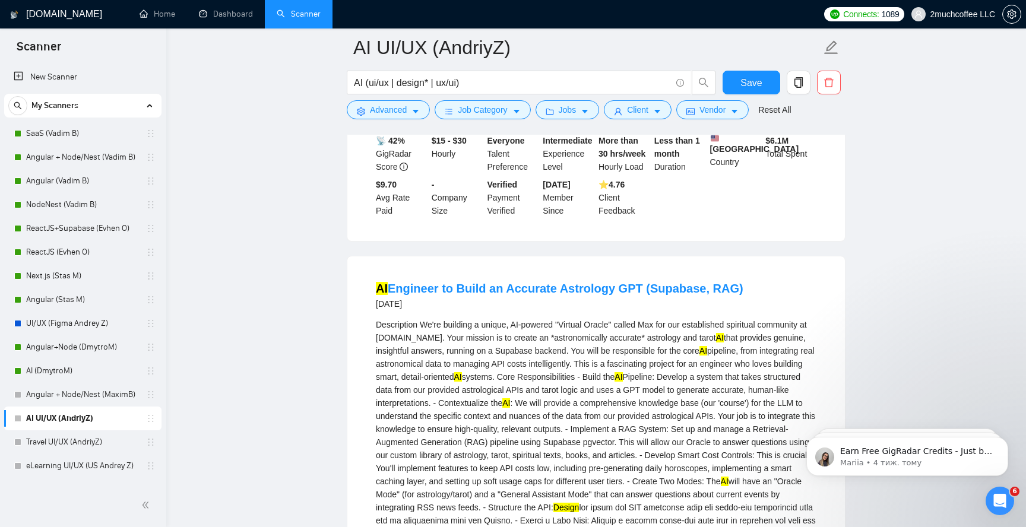
scroll to position [2105, 0]
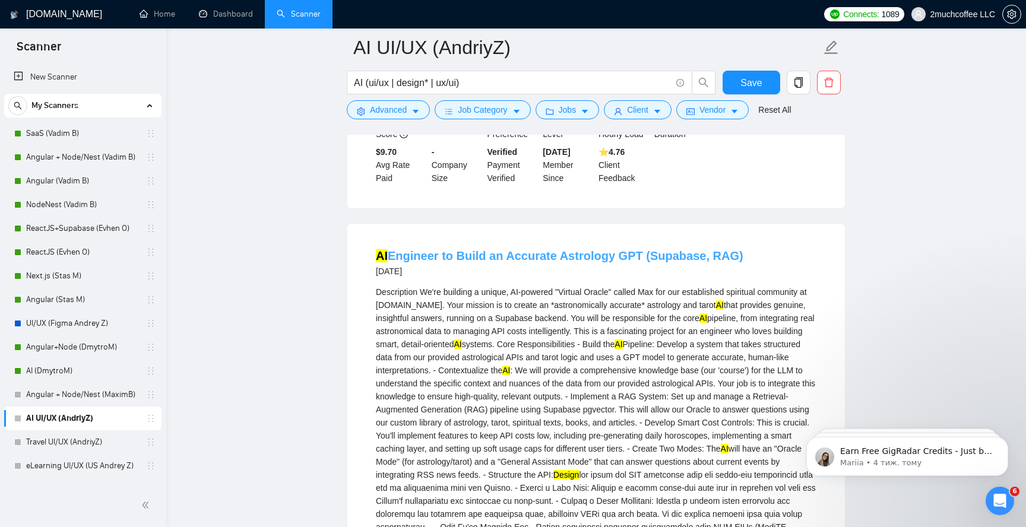
click at [485, 262] on link "AI Engineer to Build an Accurate Astrology GPT (Supabase, RAG)" at bounding box center [559, 255] width 367 height 13
